Goal: Obtain resource: Download file/media

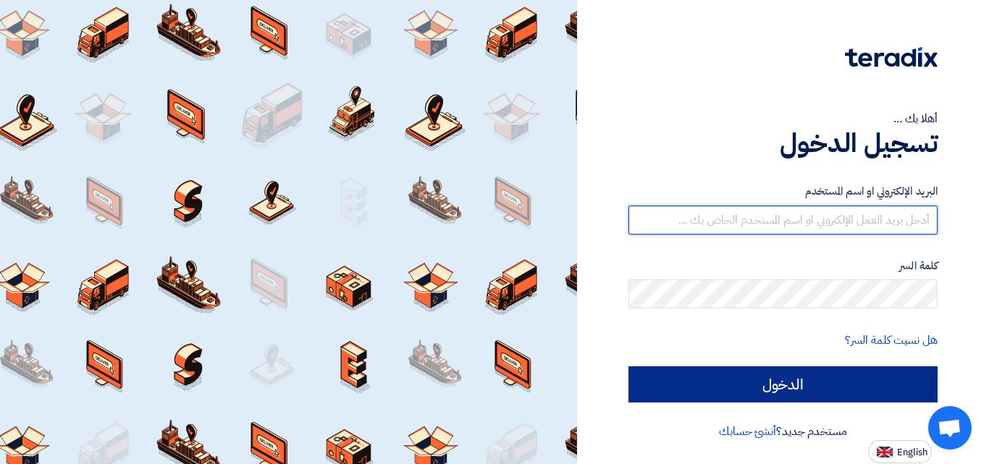
type input "[EMAIL_ADDRESS][DOMAIN_NAME]"
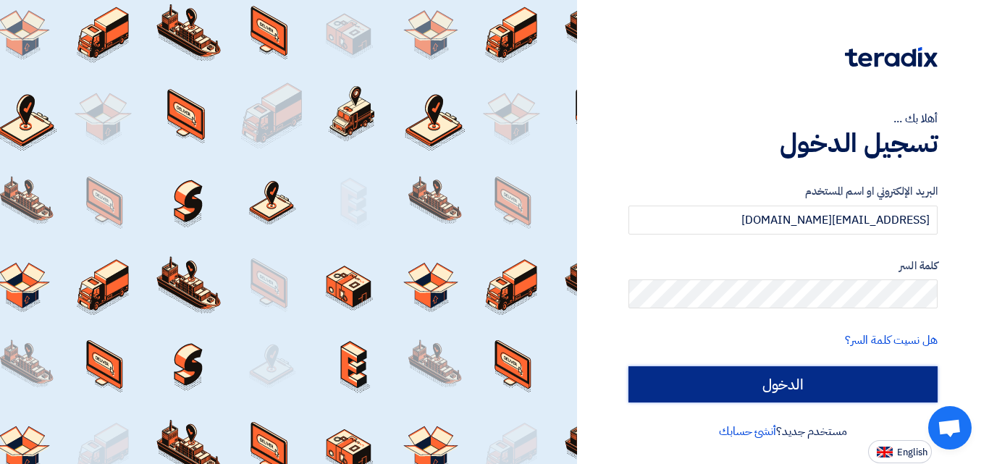
click at [804, 379] on input "الدخول" at bounding box center [782, 384] width 309 height 36
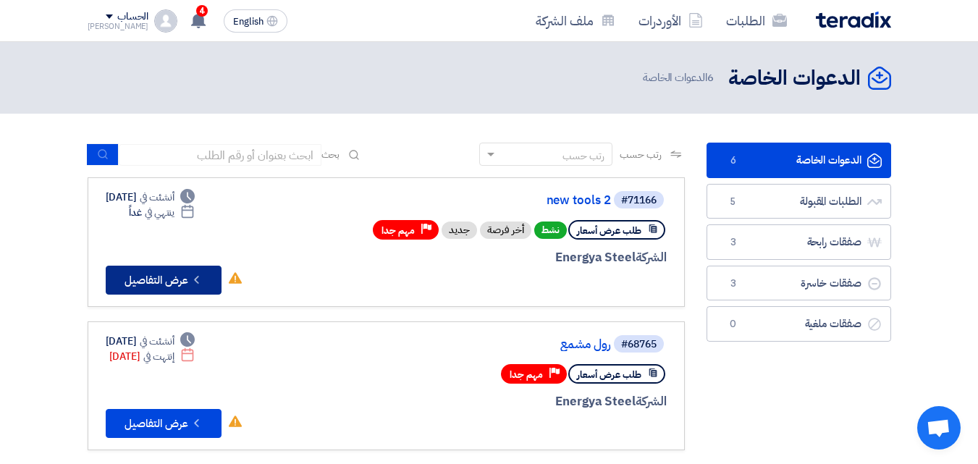
click at [165, 282] on button "Check details عرض التفاصيل" at bounding box center [164, 280] width 116 height 29
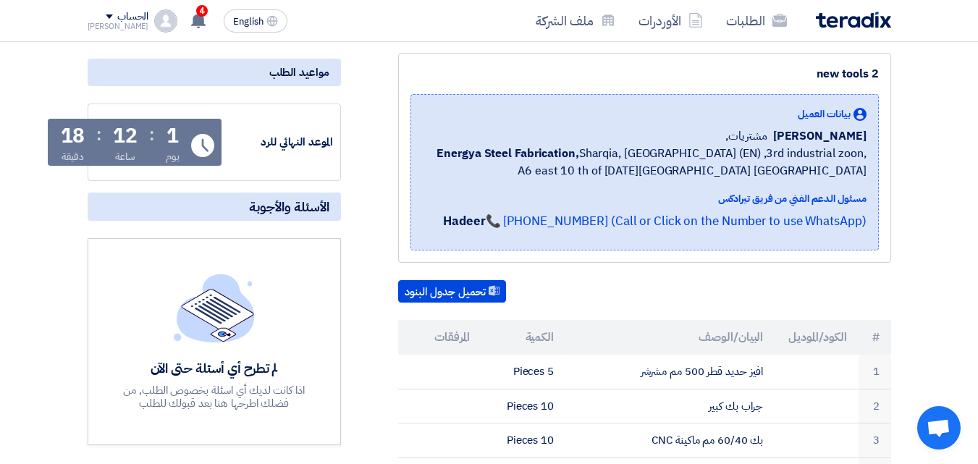
scroll to position [145, 0]
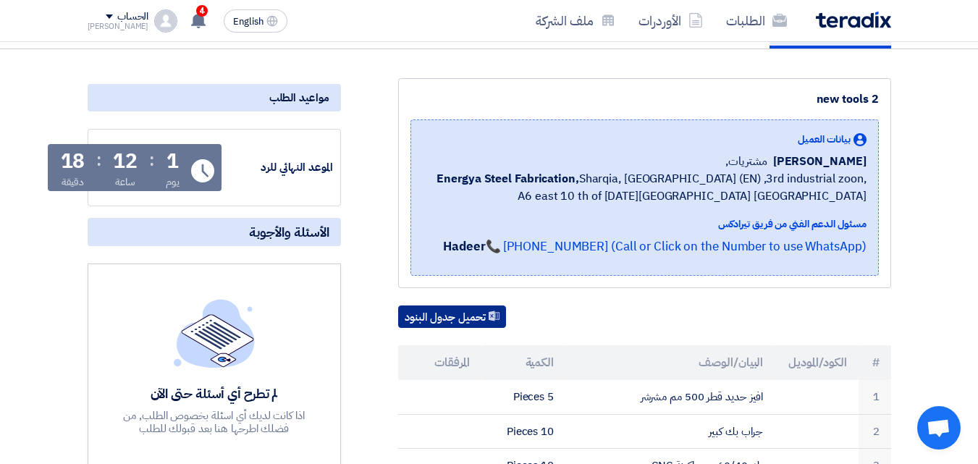
click at [478, 319] on button "تحميل جدول البنود" at bounding box center [452, 316] width 108 height 23
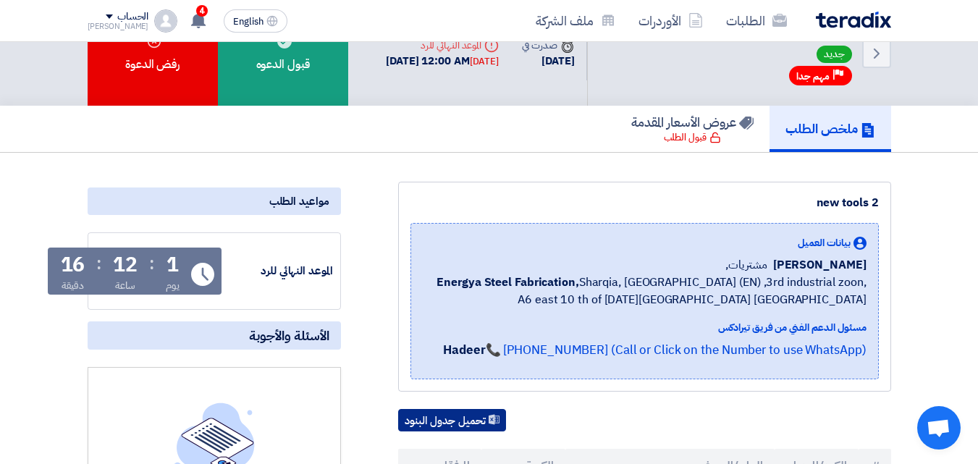
scroll to position [0, 0]
